Goal: Find contact information: Find contact information

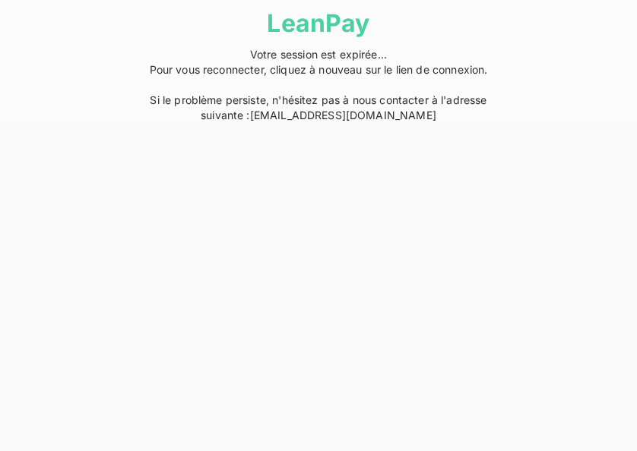
click at [315, 115] on link "[EMAIL_ADDRESS][DOMAIN_NAME]" at bounding box center [343, 115] width 186 height 13
